Goal: Task Accomplishment & Management: Manage account settings

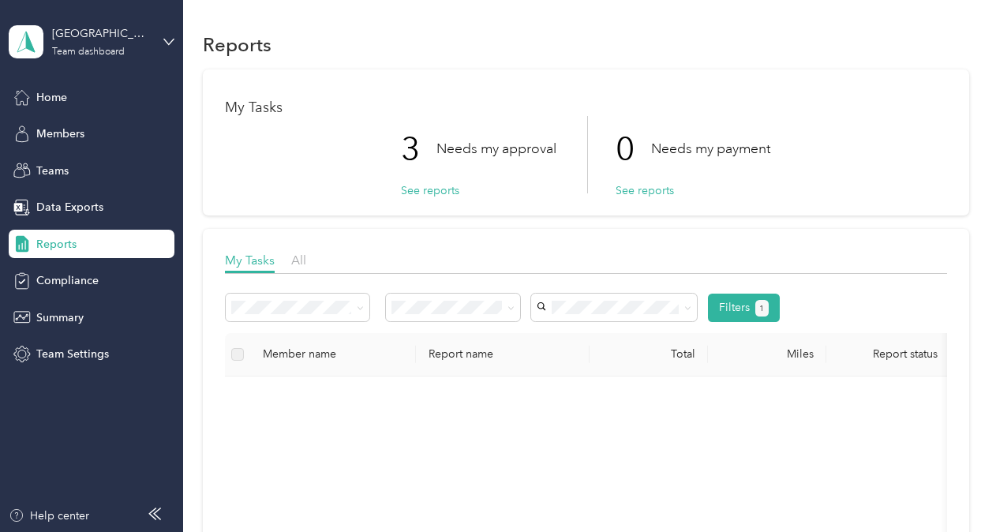
click at [530, 69] on div "My Tasks 3 Needs my approval See reports 0 Needs my payment See reports" at bounding box center [586, 142] width 766 height 146
click at [87, 246] on div "Reports" at bounding box center [92, 244] width 166 height 28
click at [65, 234] on div "Reports" at bounding box center [92, 244] width 166 height 28
click at [50, 95] on span "Home" at bounding box center [51, 97] width 31 height 17
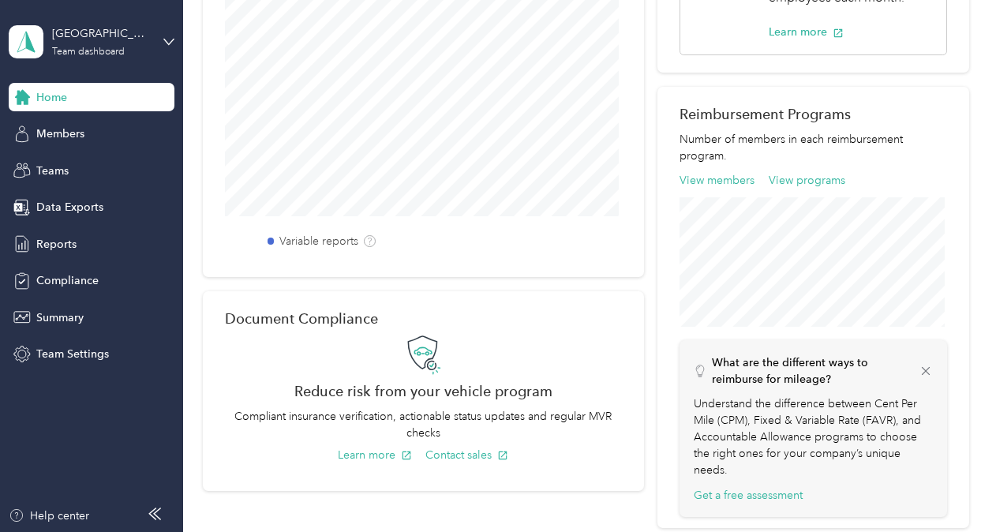
scroll to position [483, 0]
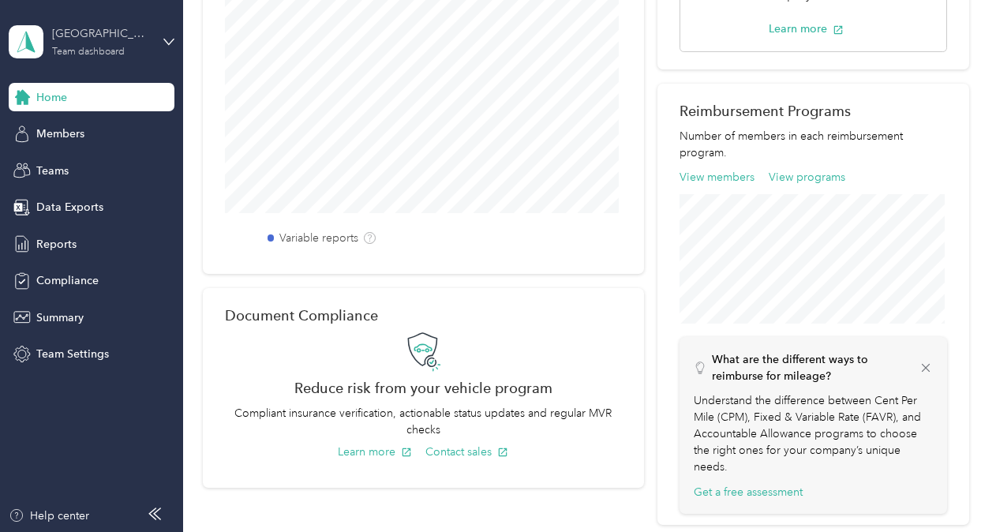
click at [116, 37] on div "[GEOGRAPHIC_DATA]" at bounding box center [101, 33] width 99 height 17
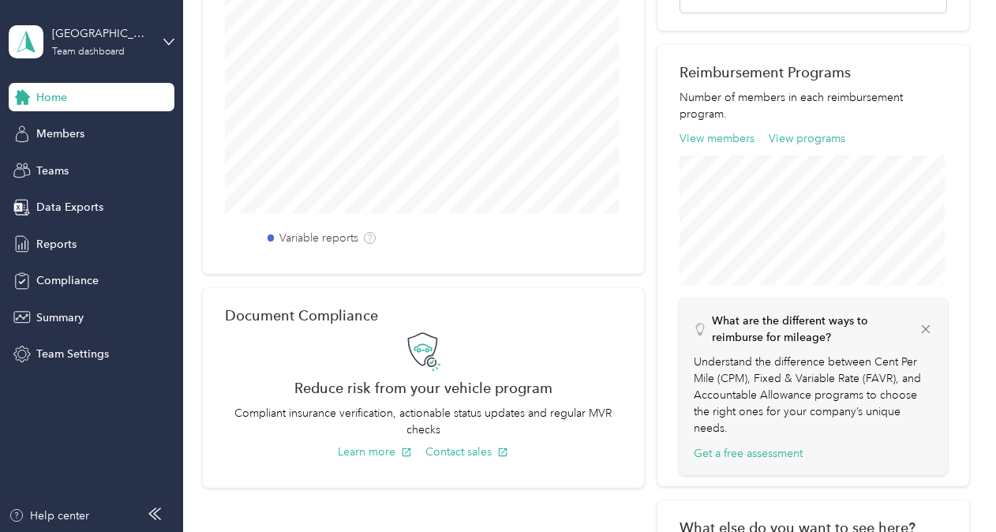
click at [38, 170] on div "Personal dashboard" at bounding box center [175, 166] width 310 height 28
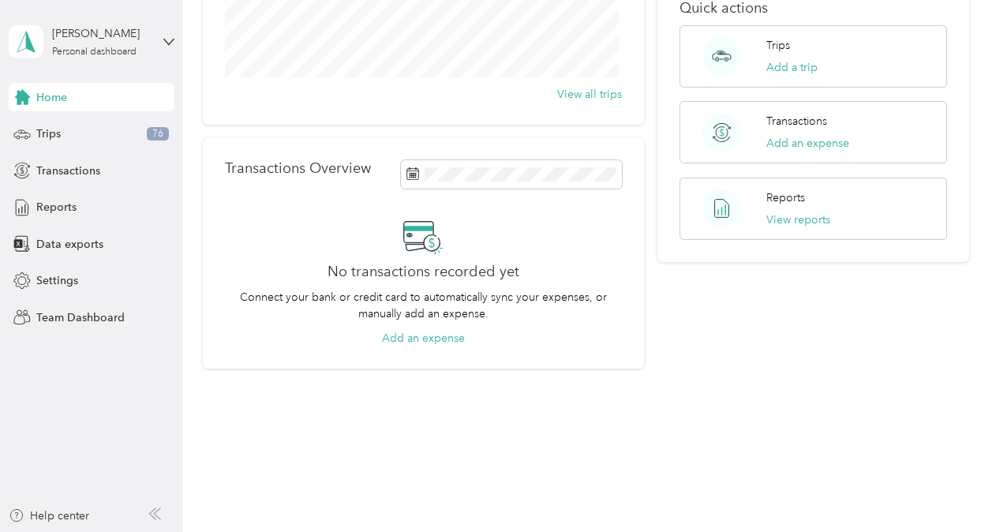
scroll to position [271, 0]
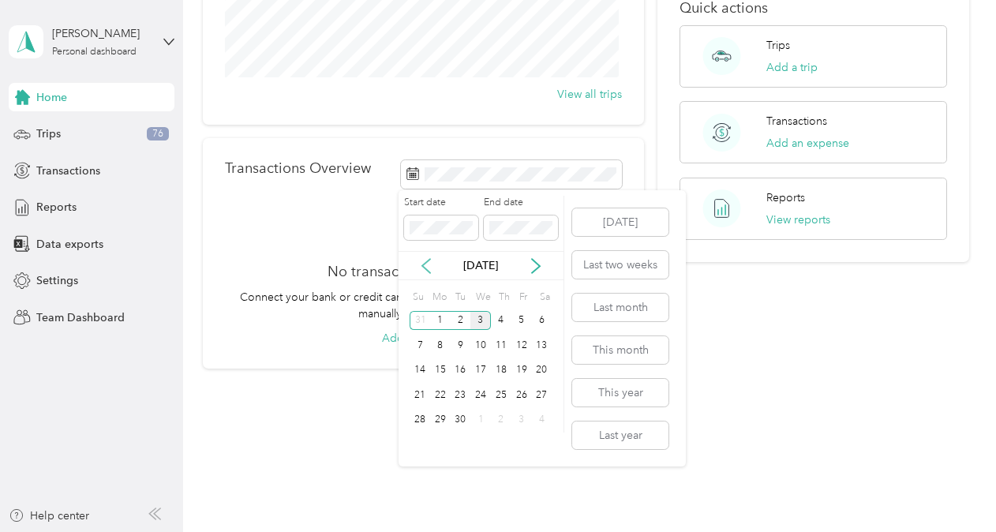
click at [421, 264] on icon at bounding box center [426, 266] width 16 height 16
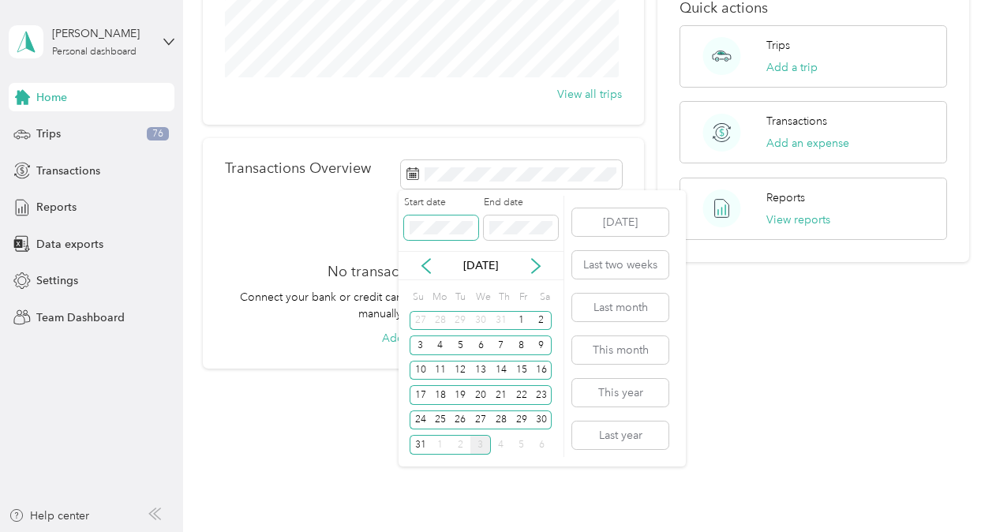
click at [457, 219] on span at bounding box center [441, 227] width 74 height 25
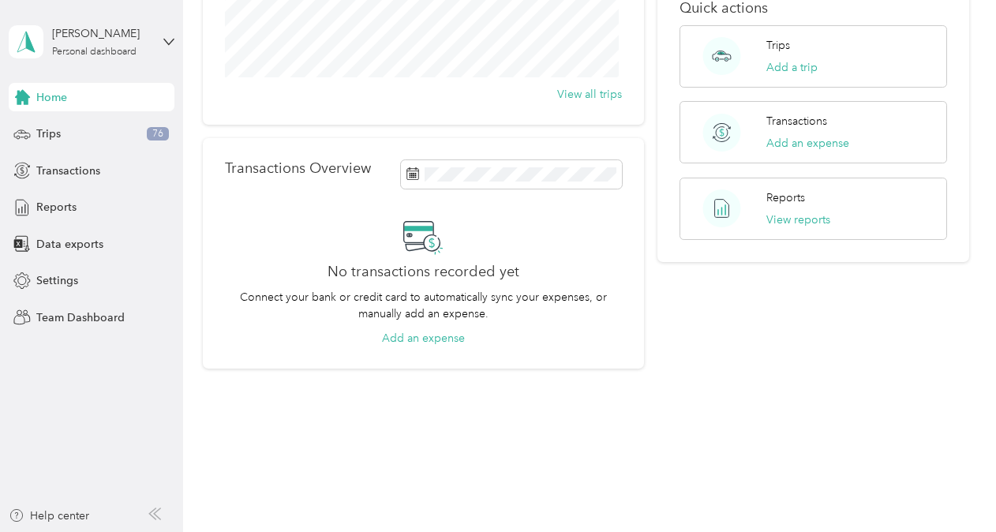
click at [209, 215] on div "Transactions Overview No transactions recorded yet Connect your bank or credit …" at bounding box center [423, 253] width 441 height 230
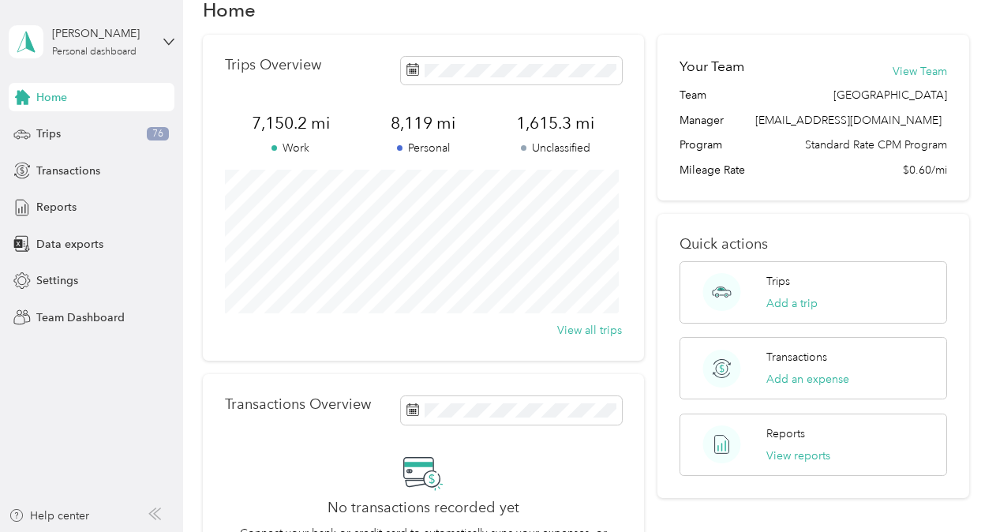
scroll to position [42, 0]
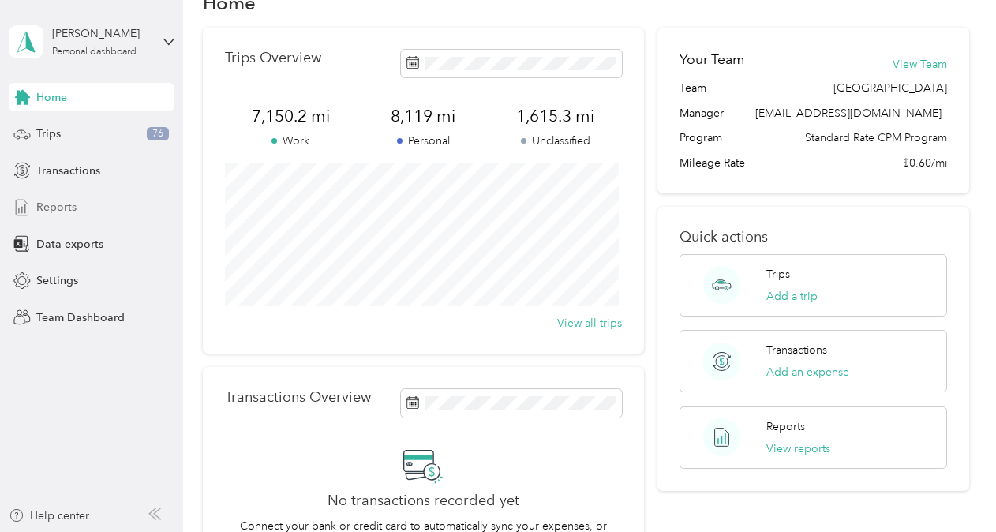
click at [45, 204] on span "Reports" at bounding box center [56, 207] width 40 height 17
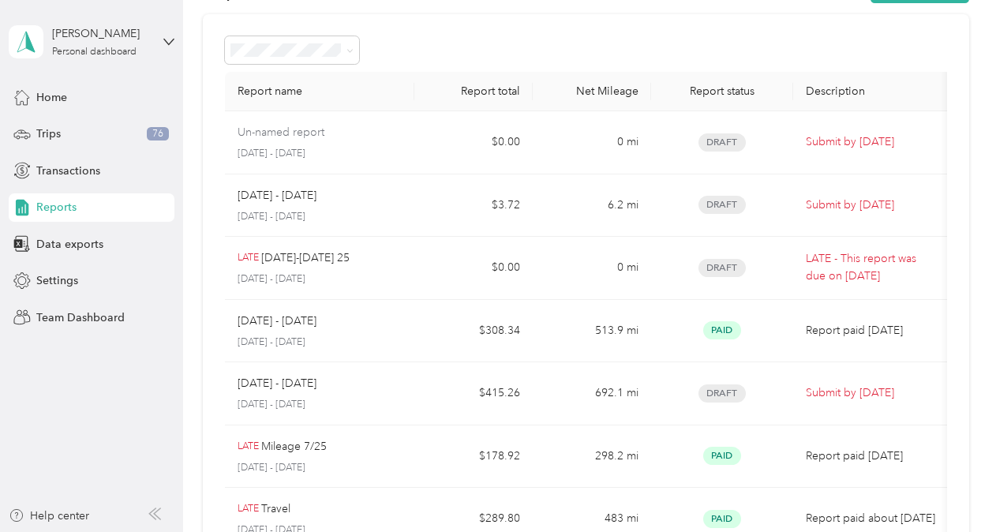
scroll to position [58, 0]
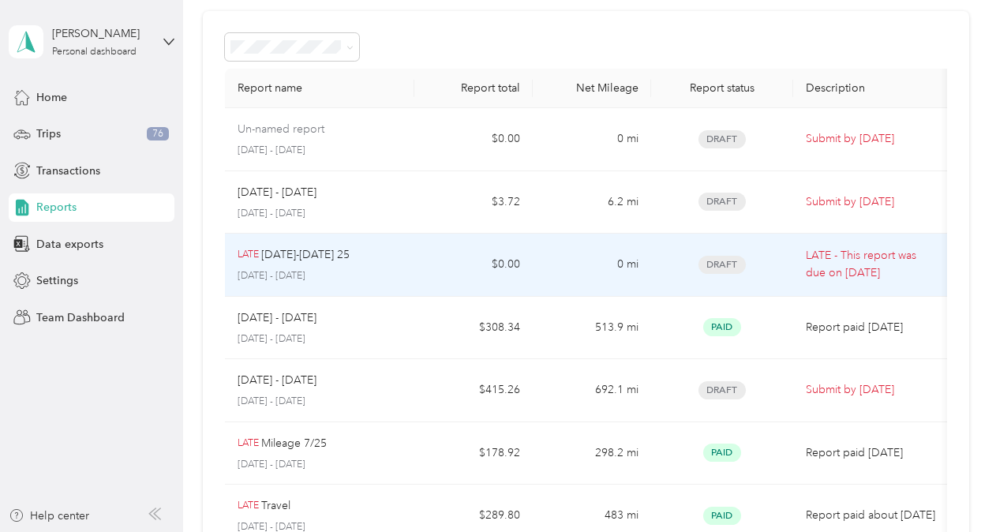
click at [276, 263] on div "LATE [DATE]-[DATE] 25 [DATE] - [DATE]" at bounding box center [320, 264] width 164 height 37
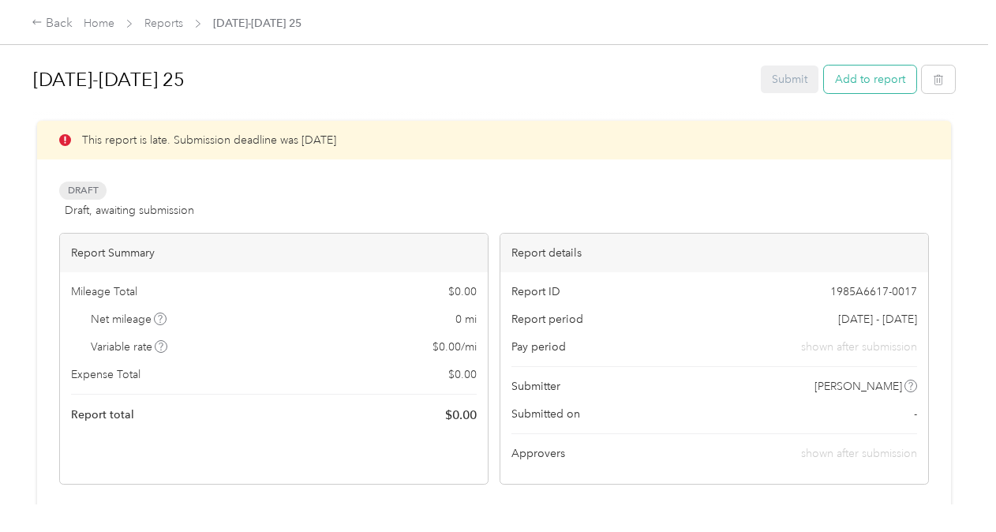
click at [870, 77] on button "Add to report" at bounding box center [870, 80] width 92 height 28
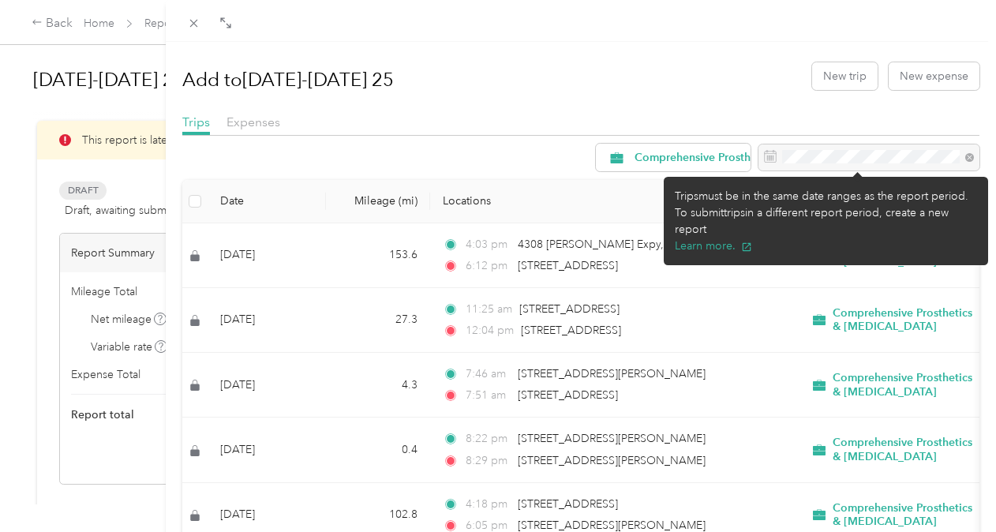
click at [799, 161] on div at bounding box center [868, 157] width 221 height 27
click at [960, 156] on div at bounding box center [868, 157] width 221 height 27
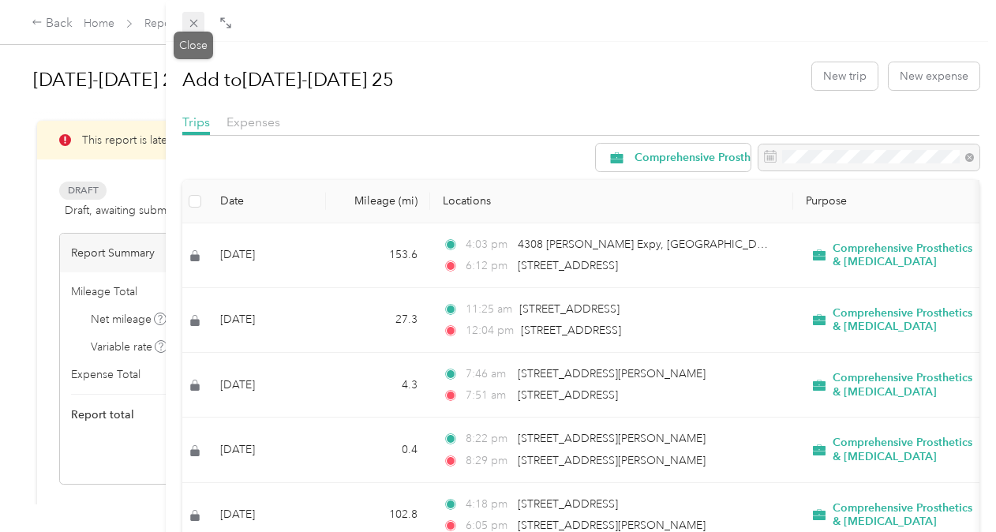
click at [195, 20] on icon at bounding box center [193, 23] width 13 height 13
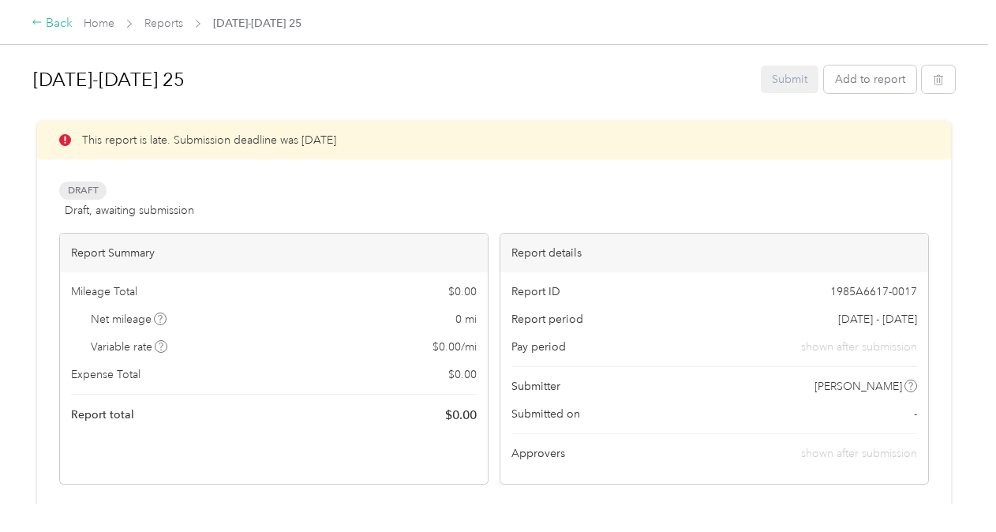
click at [36, 21] on icon at bounding box center [37, 22] width 11 height 11
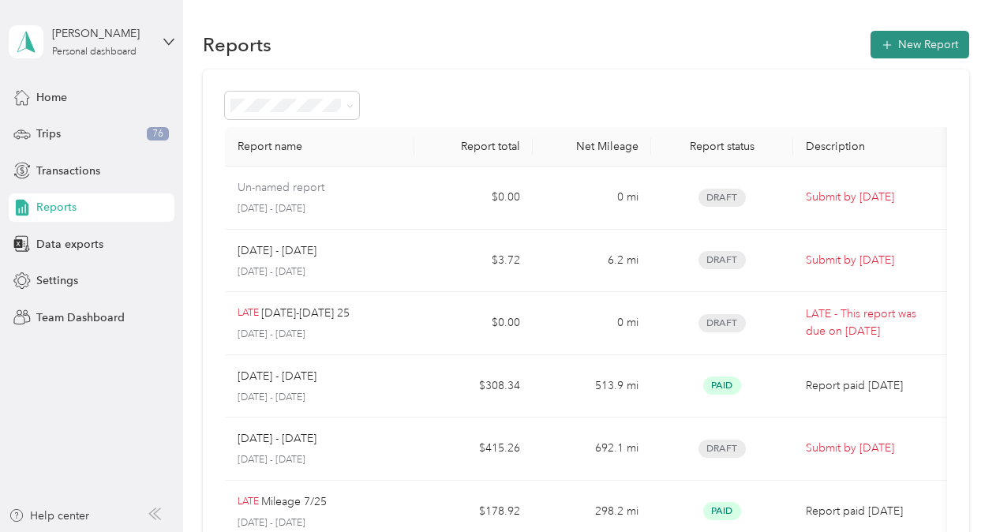
click at [885, 43] on icon "button" at bounding box center [887, 45] width 16 height 16
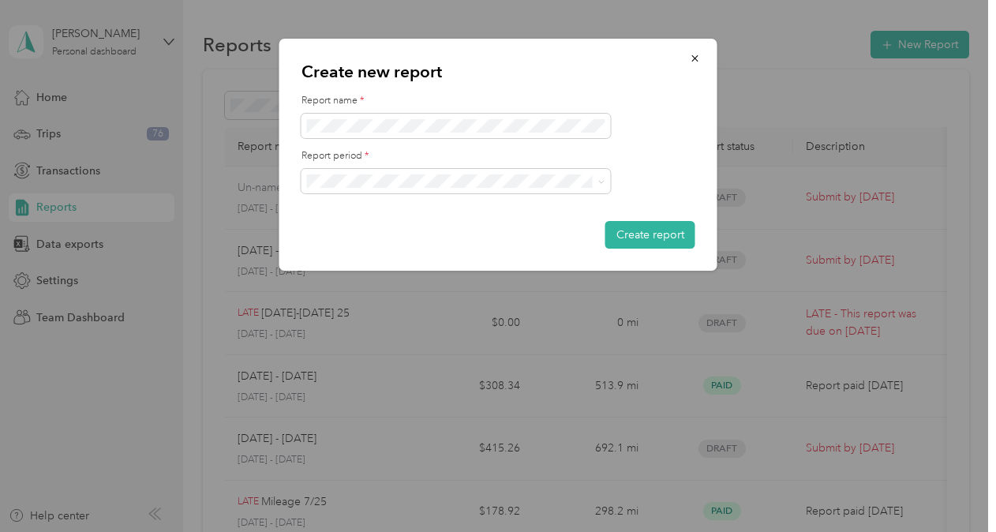
click at [361, 218] on ol "[DATE] - [DATE] [DATE] - [DATE] [DATE] - [DATE] [DATE] - [DATE] [DATE] - [DATE]…" at bounding box center [455, 272] width 309 height 166
click at [666, 237] on button "Create report" at bounding box center [650, 235] width 90 height 28
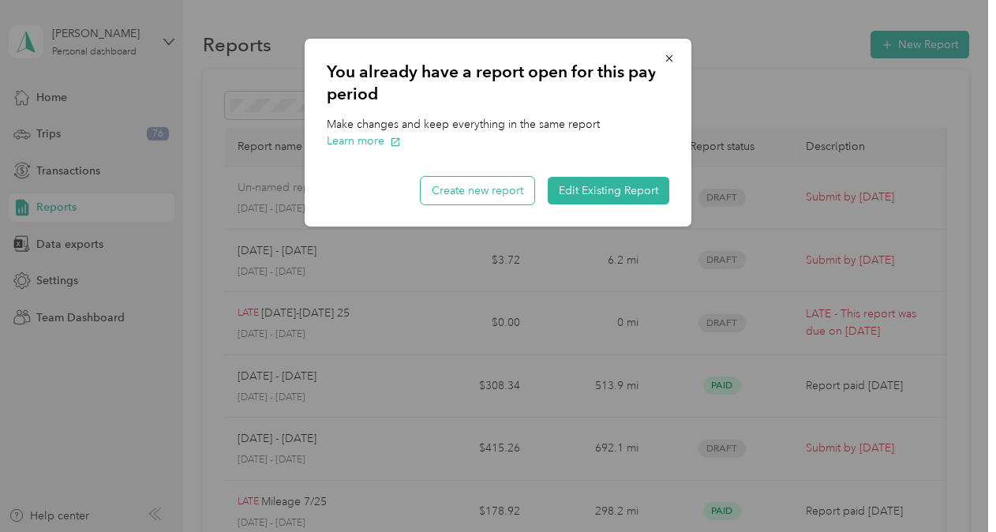
click at [485, 193] on button "Create new report" at bounding box center [478, 191] width 114 height 28
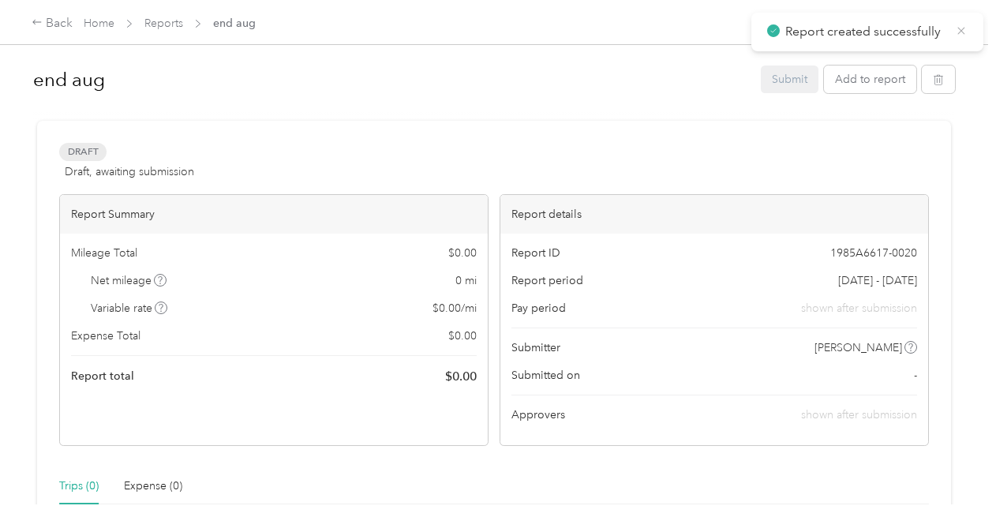
click at [964, 30] on icon at bounding box center [961, 31] width 13 height 14
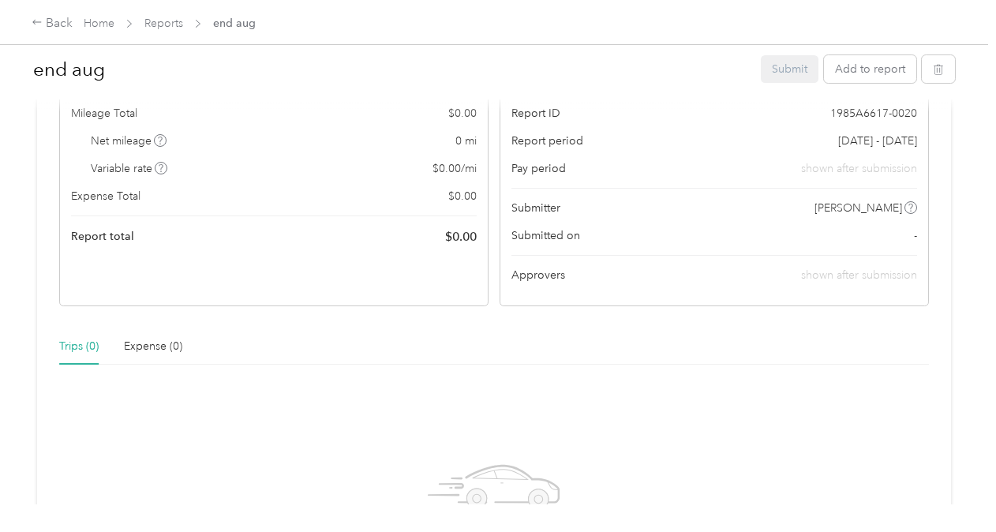
scroll to position [47, 0]
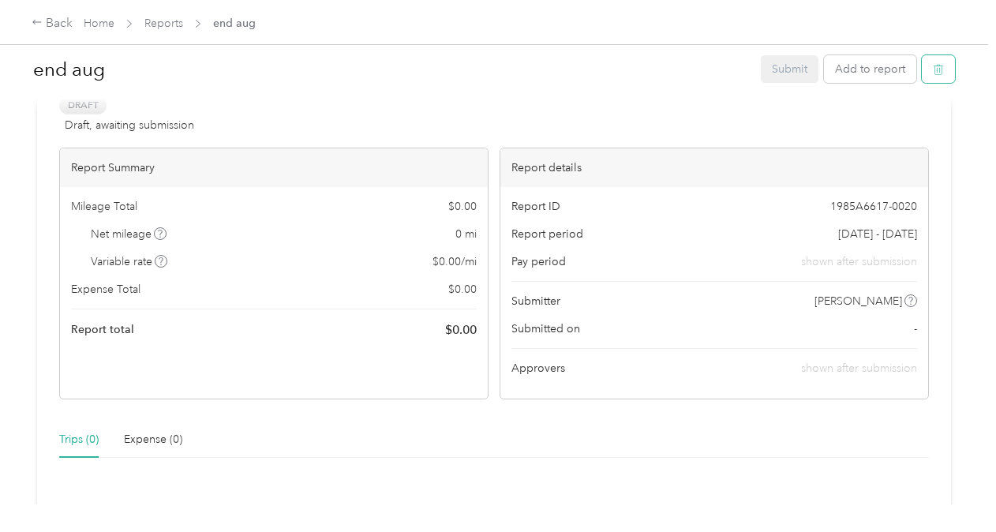
click at [943, 69] on button "button" at bounding box center [938, 69] width 33 height 28
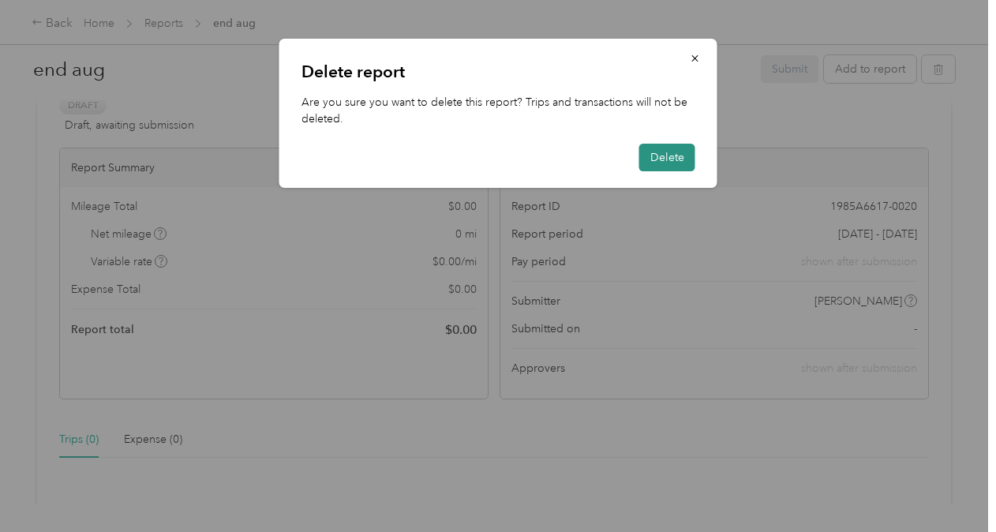
click at [682, 160] on button "Delete" at bounding box center [667, 158] width 56 height 28
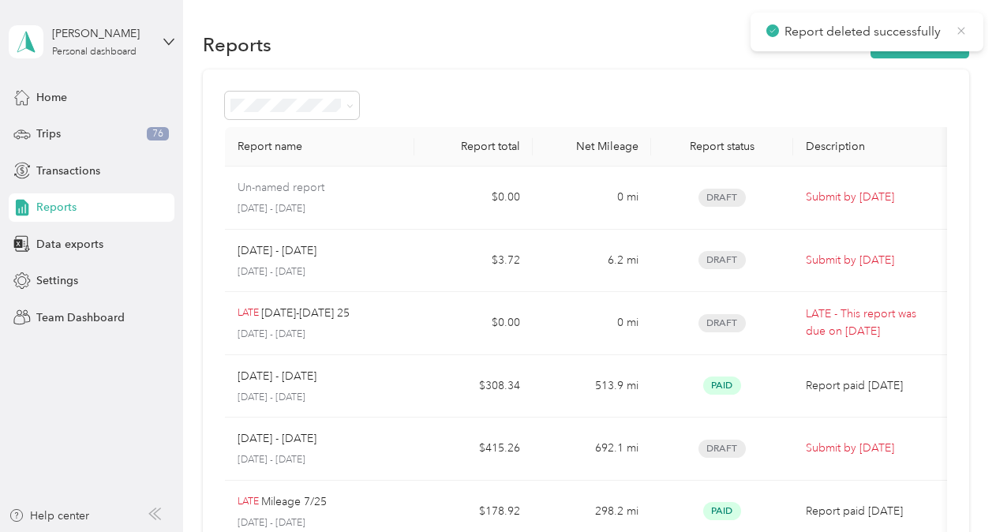
click at [963, 32] on icon at bounding box center [960, 30] width 7 height 7
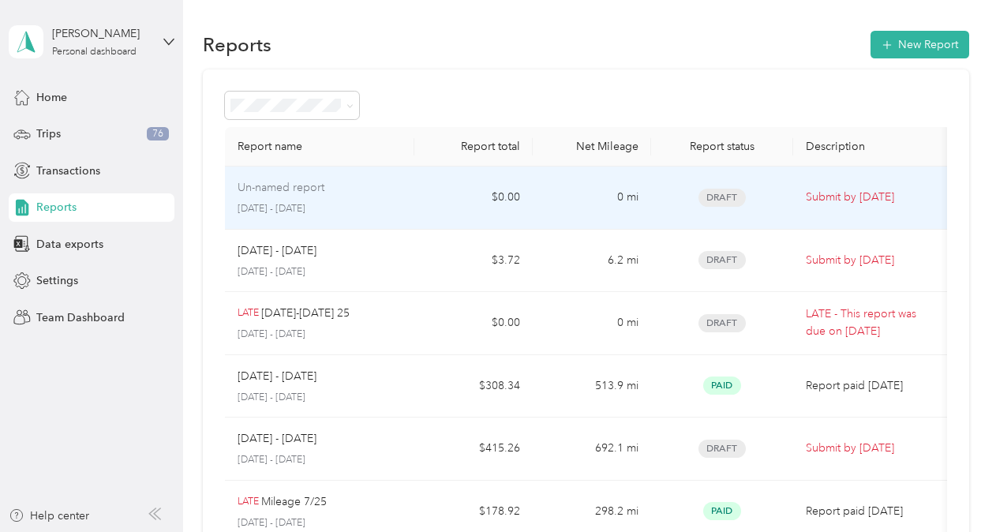
click at [557, 197] on td "0 mi" at bounding box center [592, 198] width 118 height 63
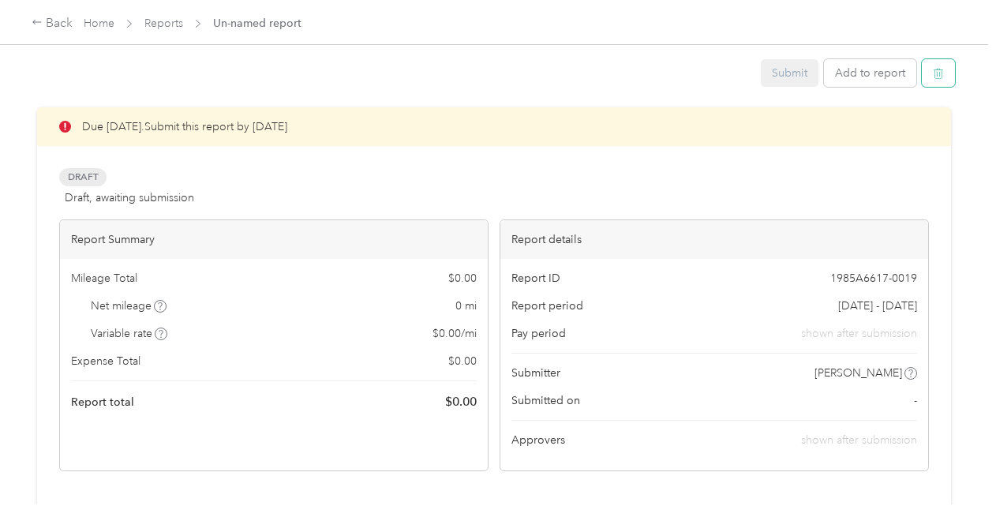
click at [936, 71] on icon "button" at bounding box center [938, 73] width 11 height 11
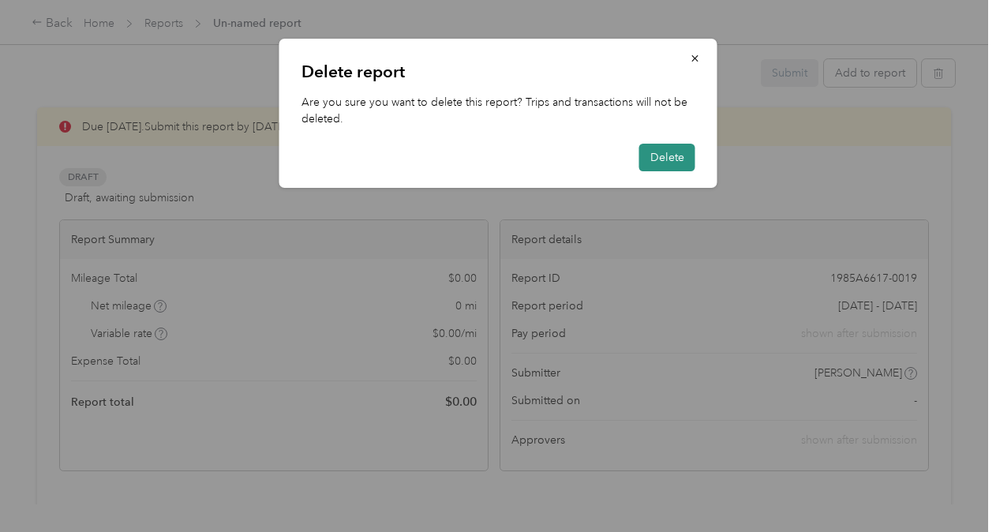
click at [656, 162] on button "Delete" at bounding box center [667, 158] width 56 height 28
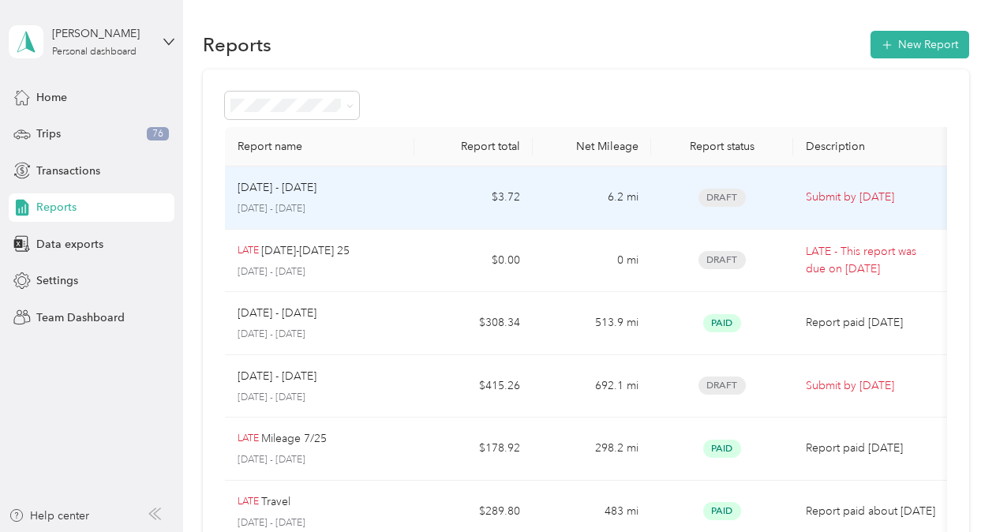
click at [893, 201] on p "Submit by [DATE]" at bounding box center [872, 197] width 133 height 17
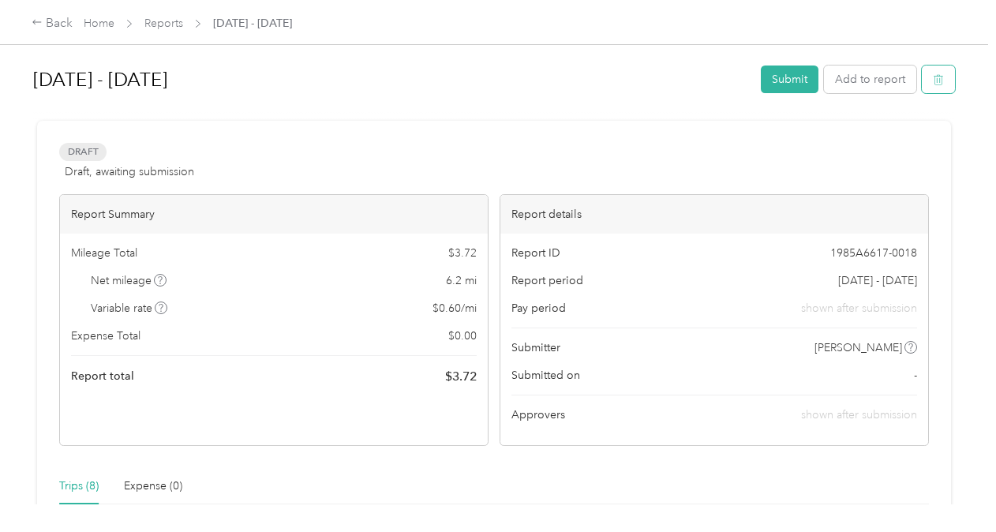
click at [933, 80] on icon "button" at bounding box center [938, 79] width 11 height 11
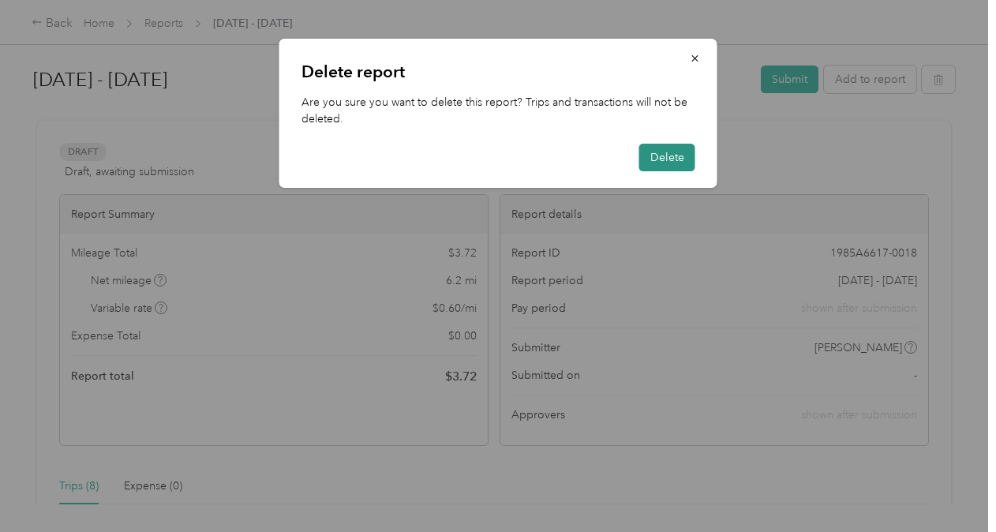
click at [674, 158] on button "Delete" at bounding box center [667, 158] width 56 height 28
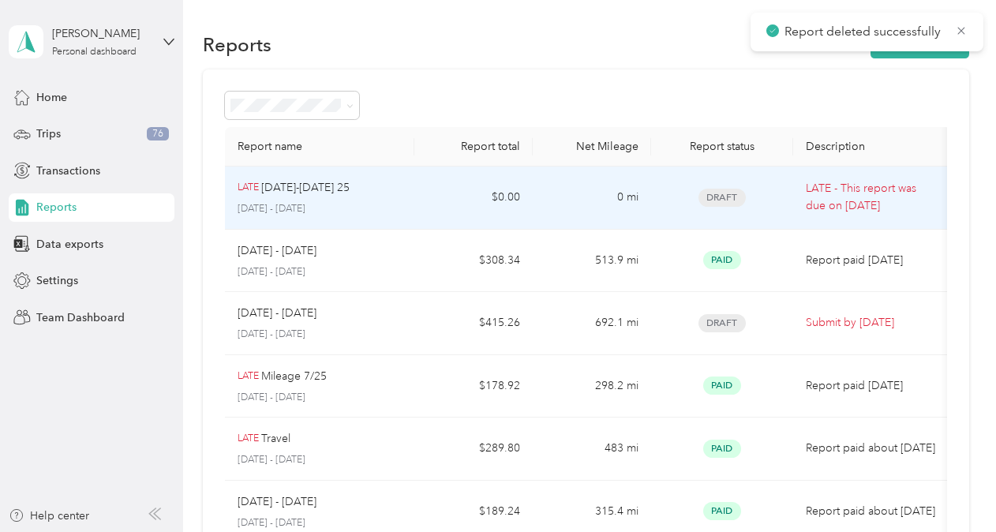
click at [848, 201] on p "LATE - This report was due on [DATE]" at bounding box center [872, 197] width 133 height 35
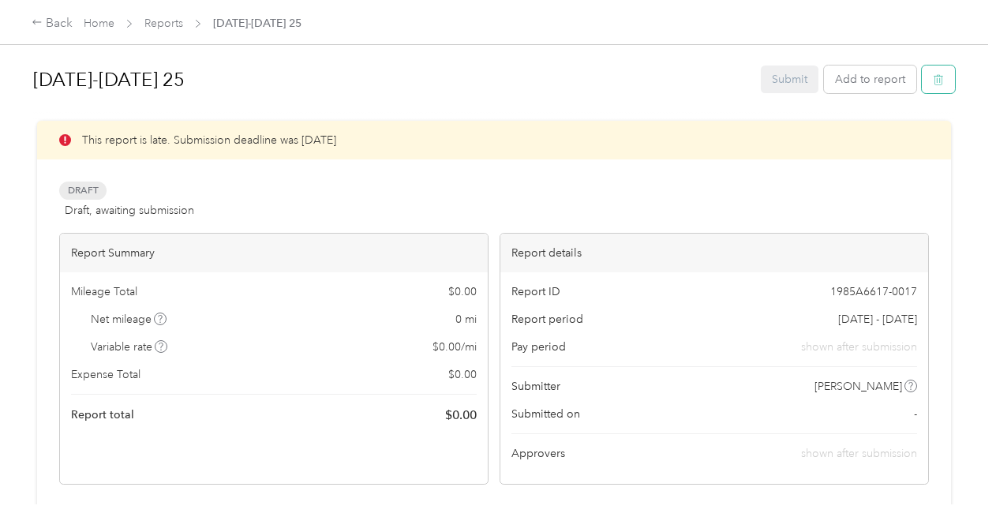
click at [933, 79] on icon "button" at bounding box center [938, 79] width 11 height 11
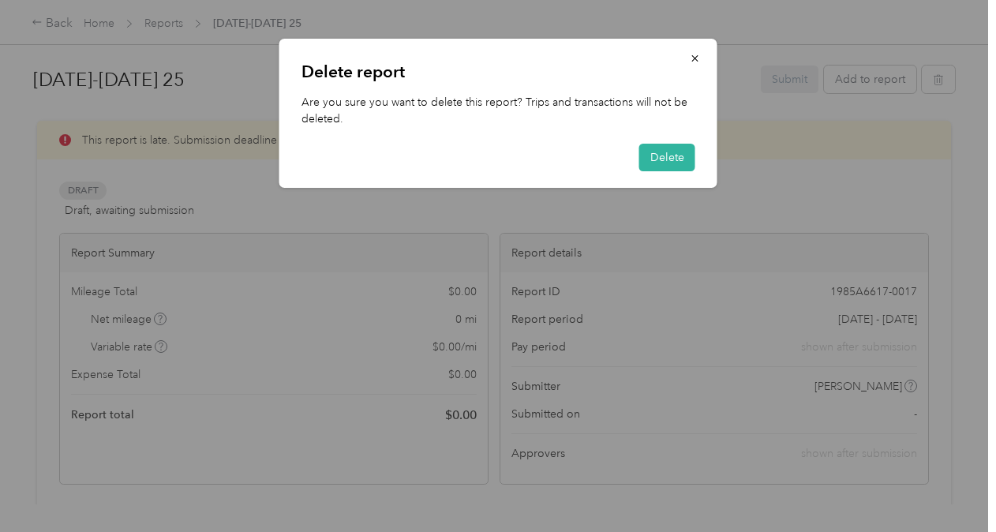
click at [673, 132] on div "Delete report Are you sure you want to delete this report? Trips and transactio…" at bounding box center [498, 113] width 438 height 149
click at [672, 155] on button "Delete" at bounding box center [667, 158] width 56 height 28
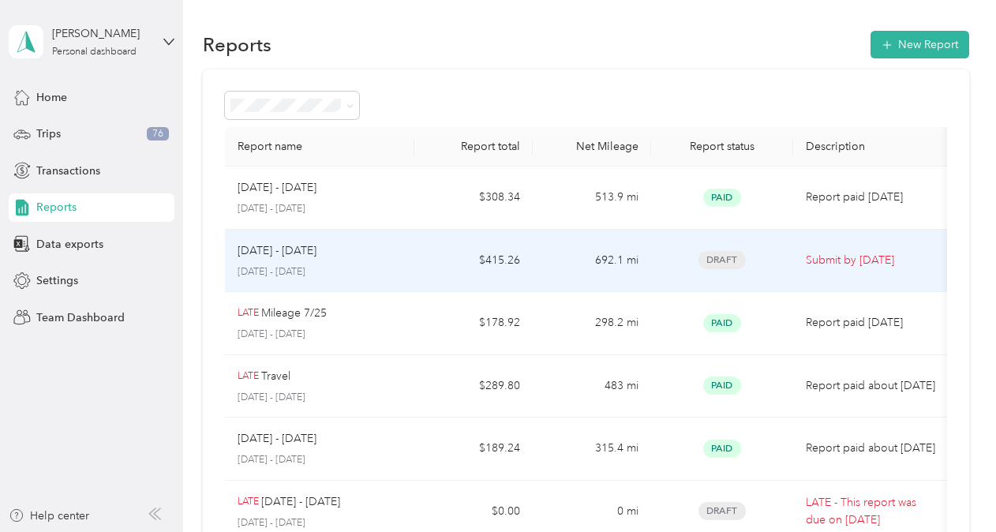
click at [806, 257] on p "Submit by [DATE]" at bounding box center [872, 260] width 133 height 17
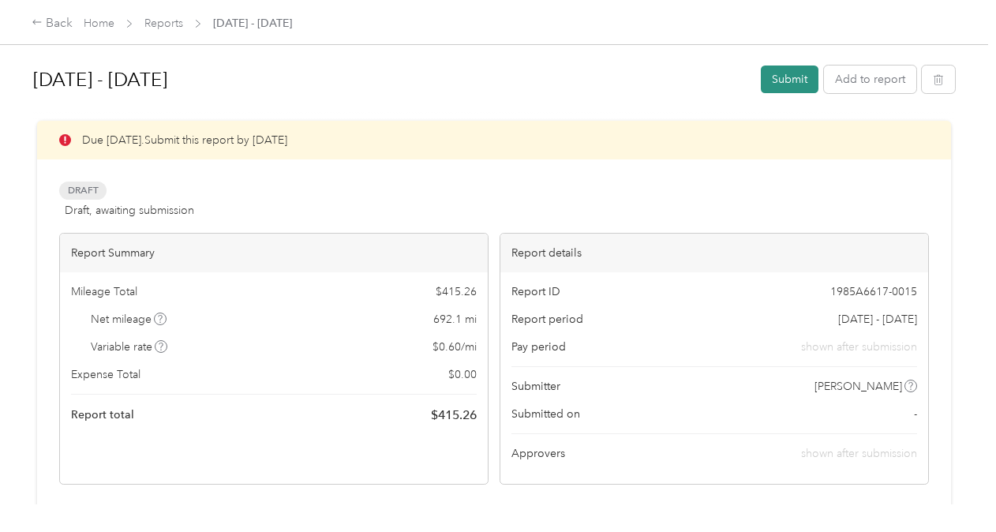
click at [795, 76] on button "Submit" at bounding box center [790, 80] width 58 height 28
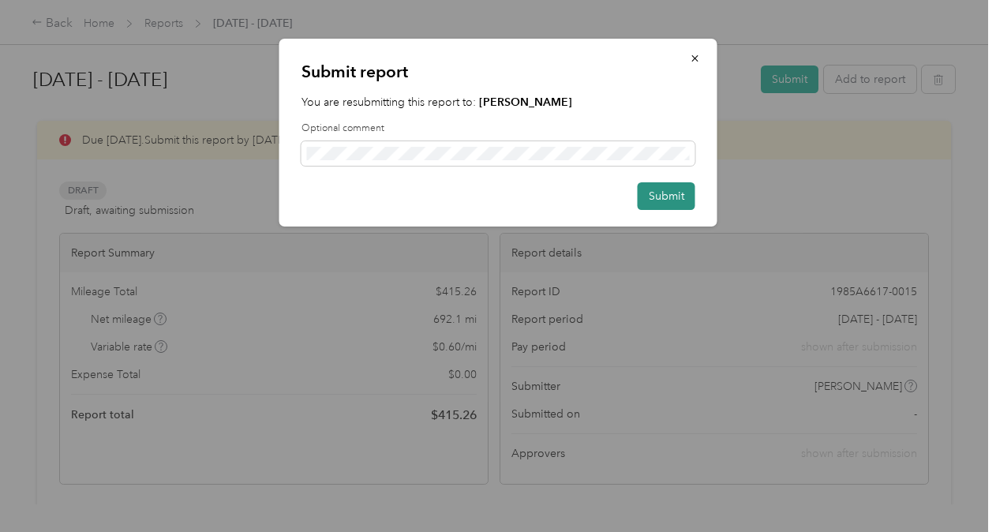
click at [661, 188] on button "Submit" at bounding box center [667, 196] width 58 height 28
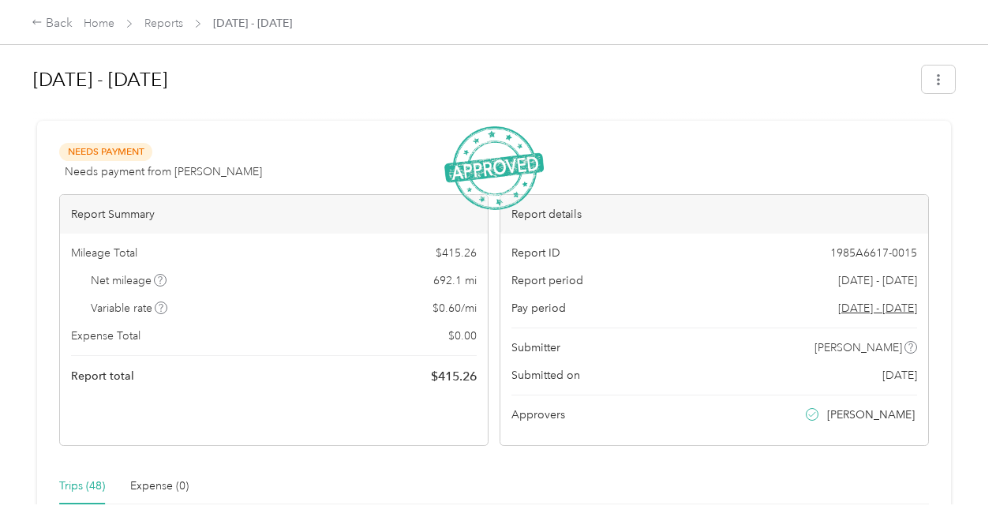
drag, startPoint x: 524, startPoint y: 301, endPoint x: 598, endPoint y: 52, distance: 259.4
click at [598, 52] on div "[DATE] - [DATE] Needs Payment Needs payment from [PERSON_NAME] View activity & …" at bounding box center [494, 252] width 988 height 504
